Goal: Navigation & Orientation: Find specific page/section

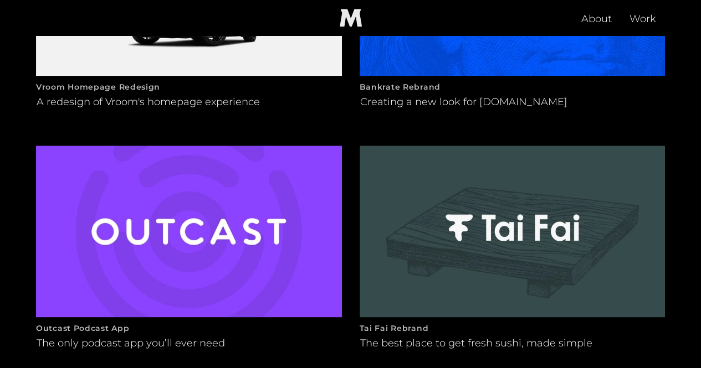
scroll to position [665, 0]
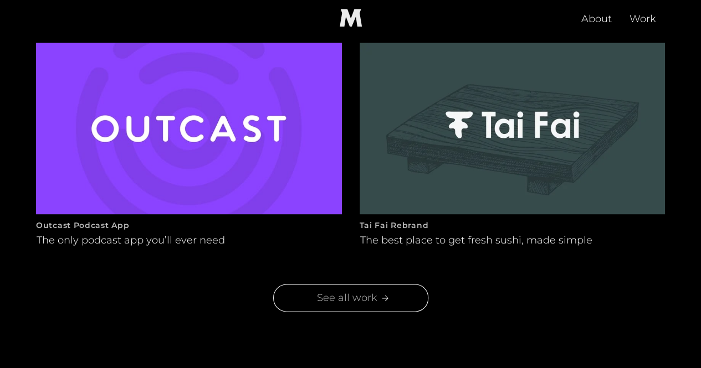
click at [316, 303] on div "See all work" at bounding box center [346, 298] width 69 height 16
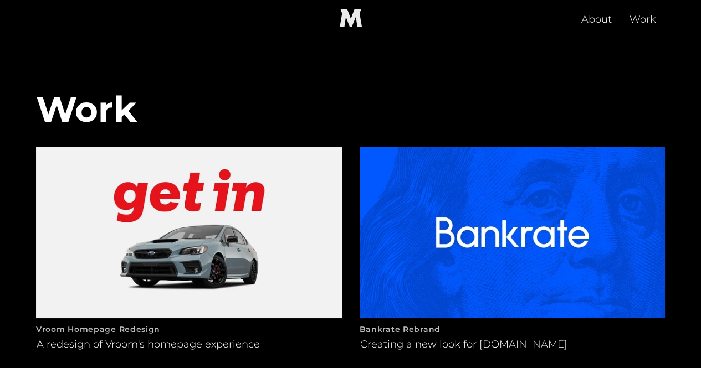
click at [459, 209] on img at bounding box center [513, 233] width 306 height 172
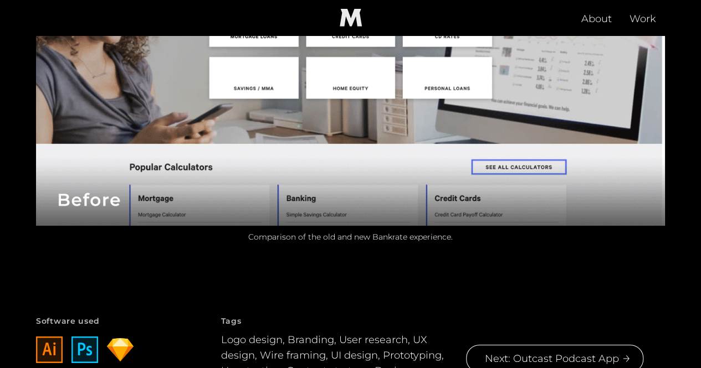
scroll to position [3821, 0]
